Goal: Find contact information: Find contact information

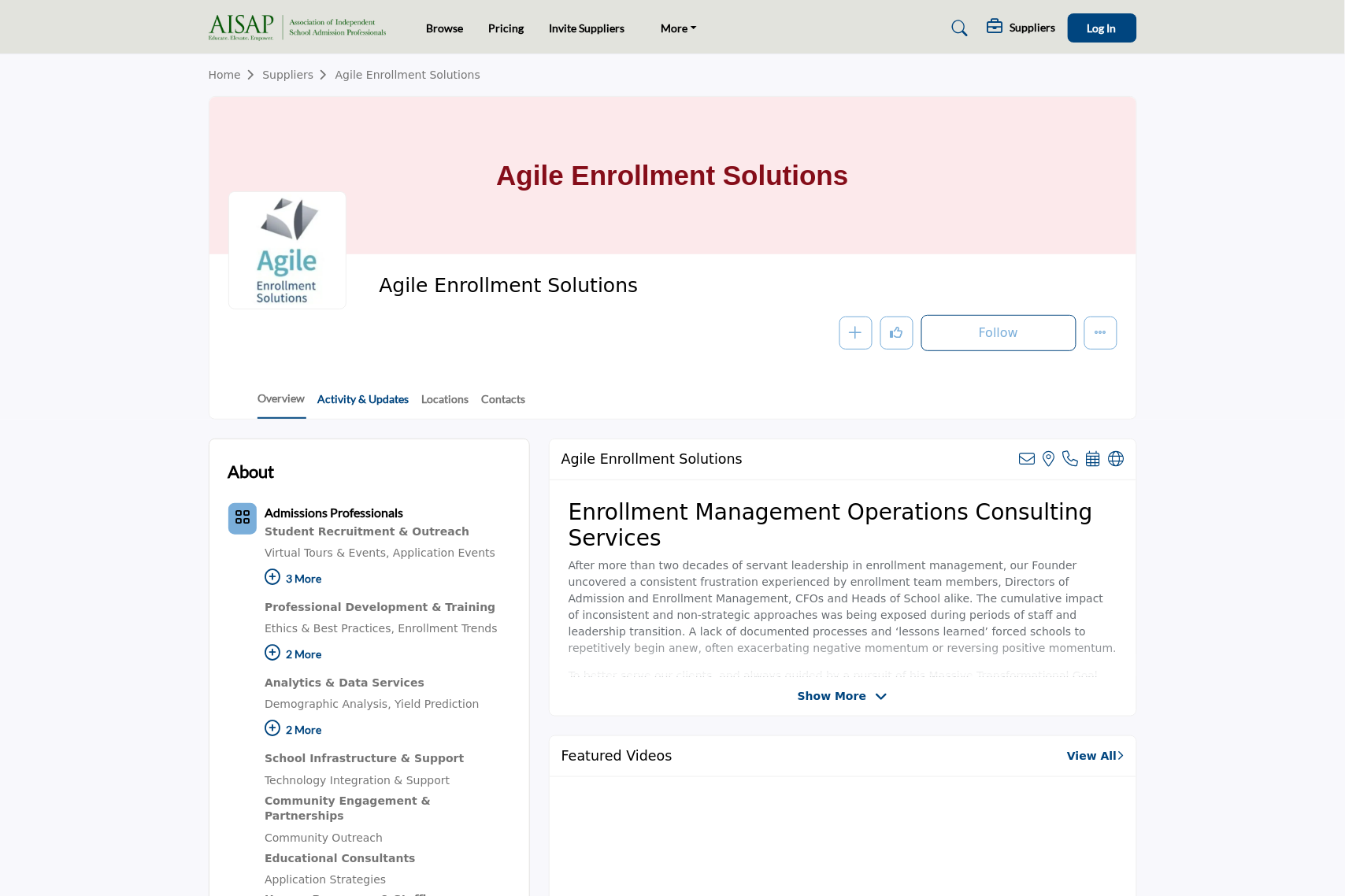
click at [390, 403] on link "Activity & Updates" at bounding box center [363, 404] width 93 height 27
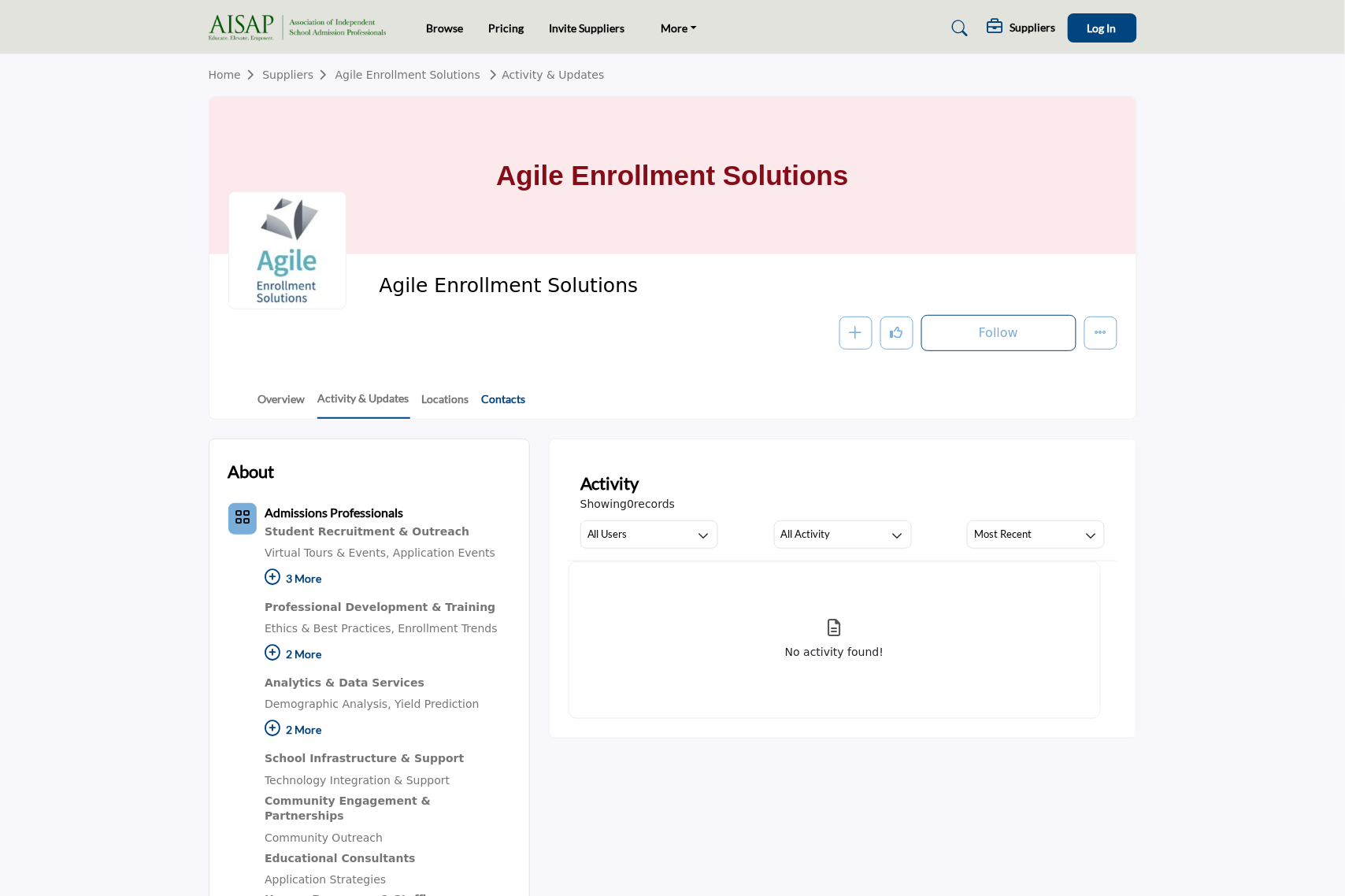
click at [495, 400] on link "Contacts" at bounding box center [504, 404] width 46 height 27
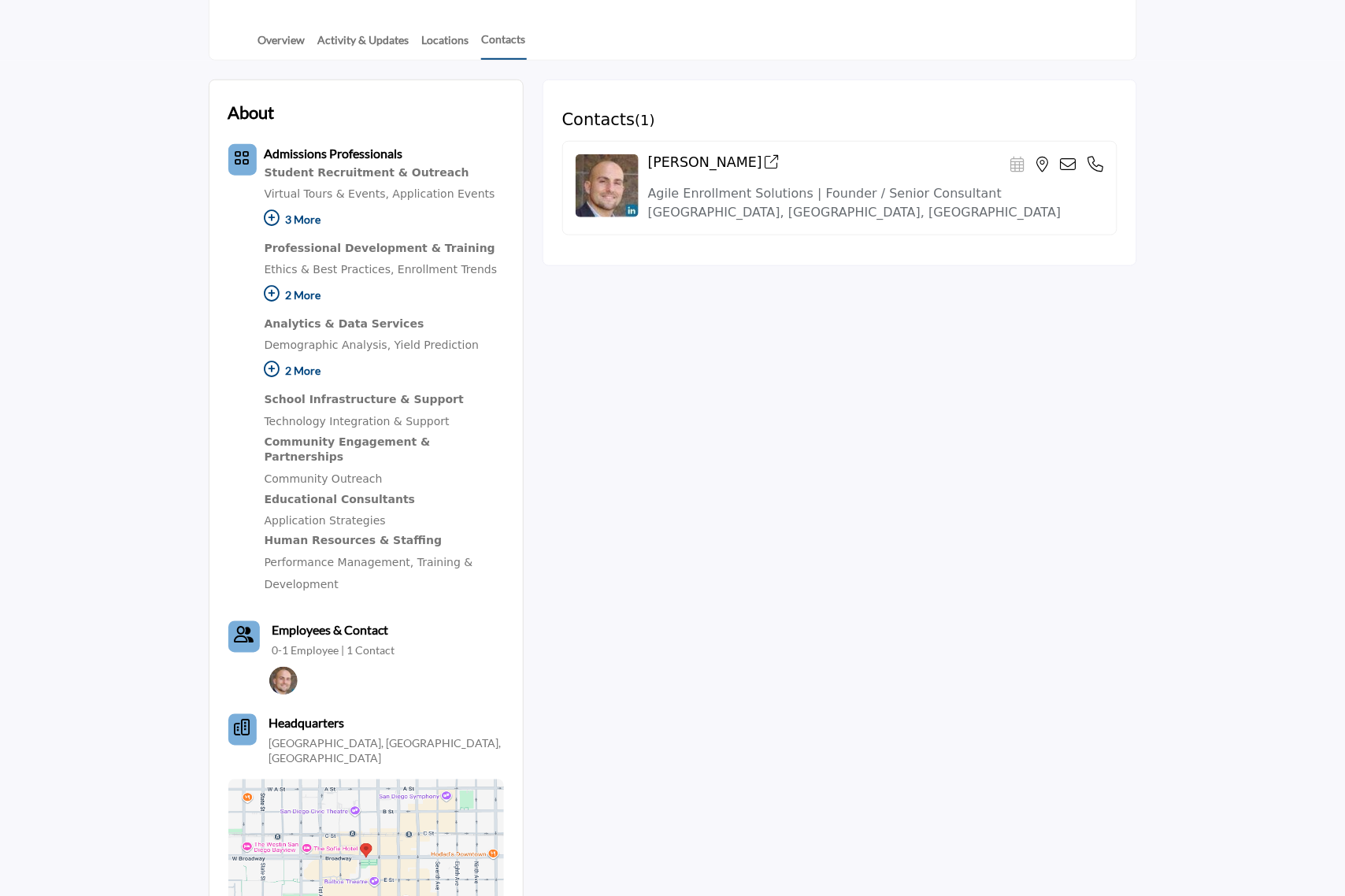
scroll to position [394, 0]
